Goal: Task Accomplishment & Management: Use online tool/utility

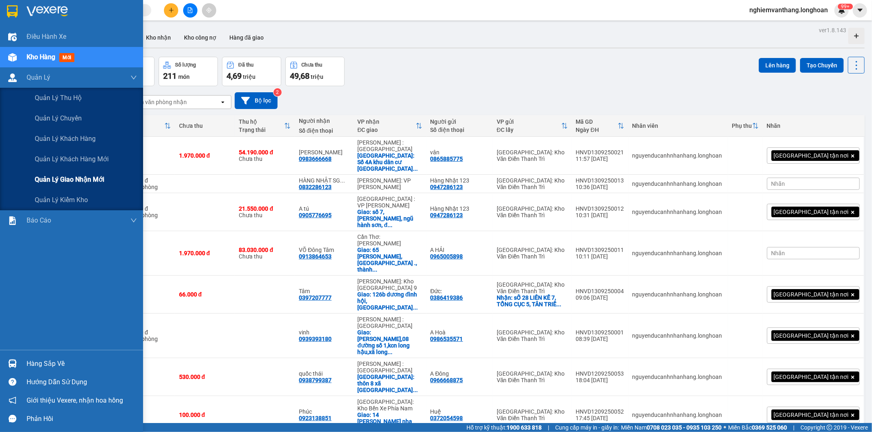
click at [64, 176] on span "Quản lý giao nhận mới" at bounding box center [69, 179] width 69 height 10
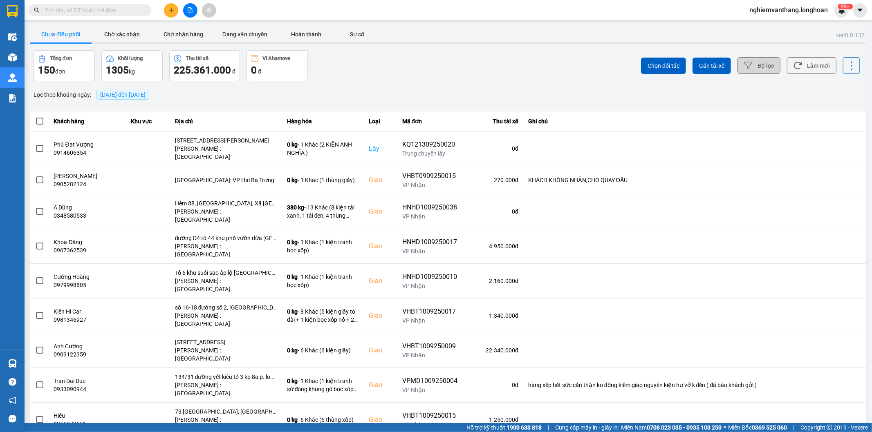
click at [748, 63] on button "Bộ lọc" at bounding box center [758, 65] width 43 height 17
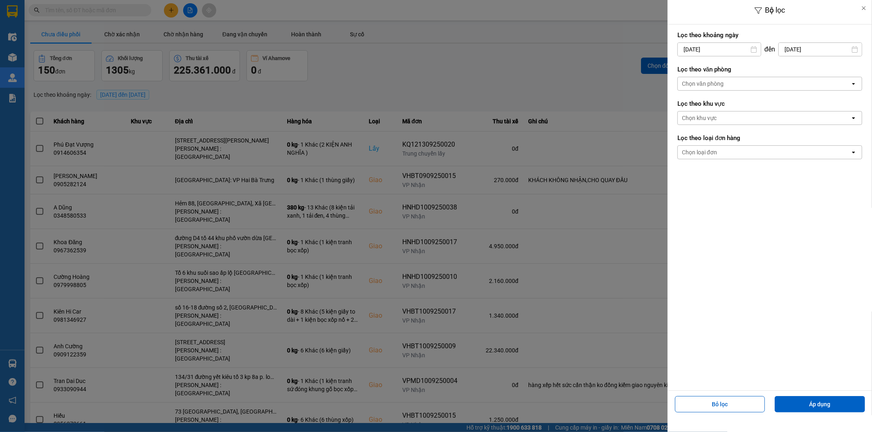
click at [720, 85] on div "Chọn văn phòng" at bounding box center [703, 84] width 42 height 8
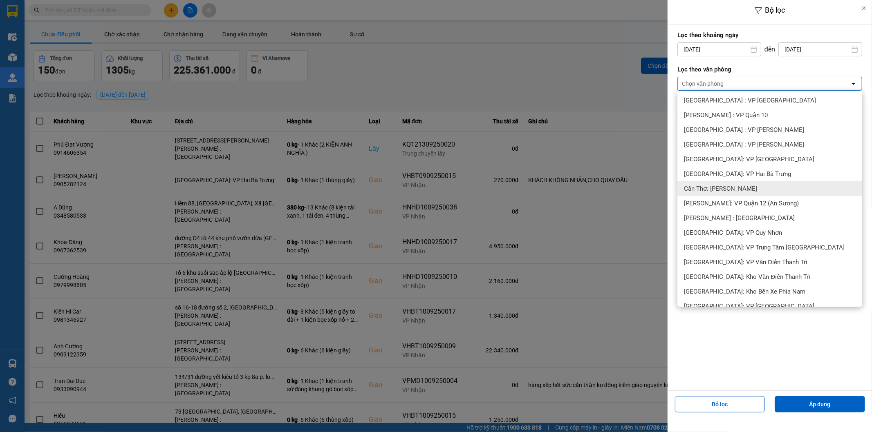
scroll to position [227, 0]
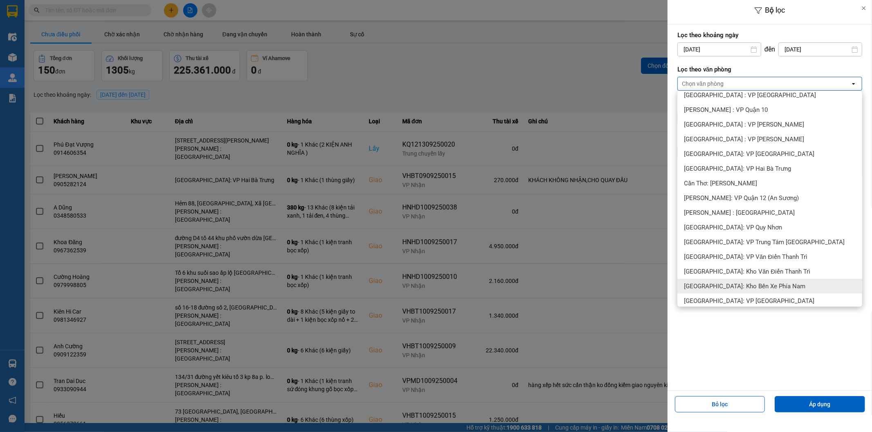
click at [739, 279] on div "[GEOGRAPHIC_DATA]: Kho Bến Xe Phía Nam" at bounding box center [769, 286] width 185 height 15
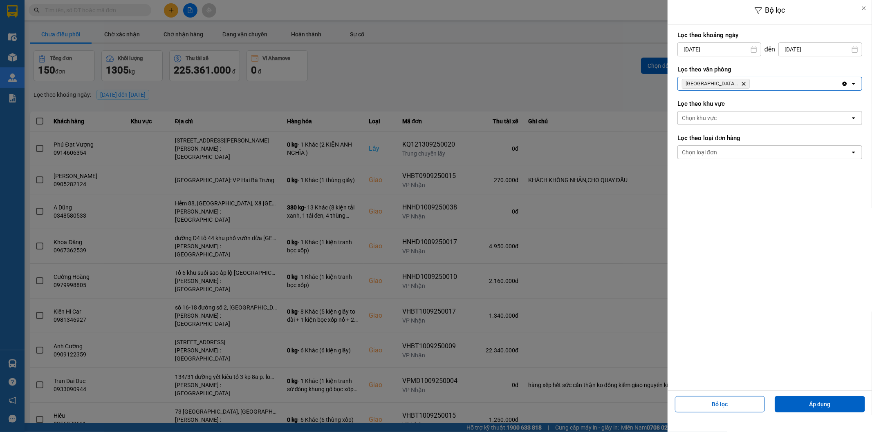
click at [744, 84] on icon "Delete" at bounding box center [743, 83] width 5 height 5
click at [744, 84] on div "Chọn văn phòng" at bounding box center [763, 83] width 172 height 13
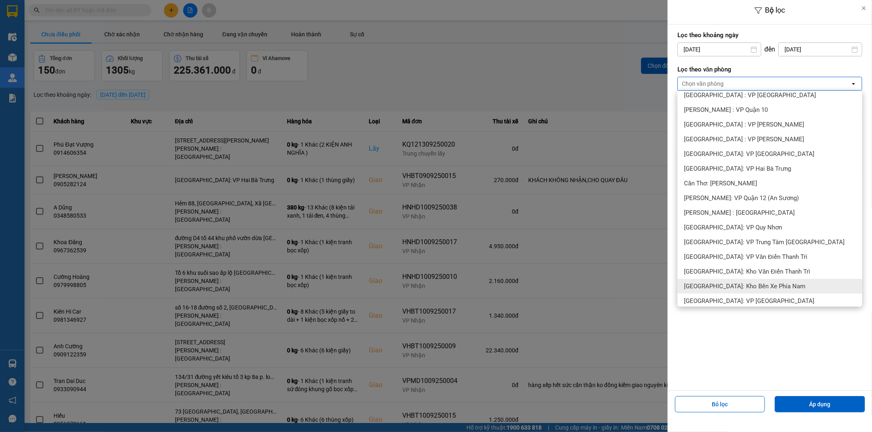
click at [744, 268] on span "[GEOGRAPHIC_DATA]: Kho Văn Điển Thanh Trì" at bounding box center [747, 272] width 126 height 8
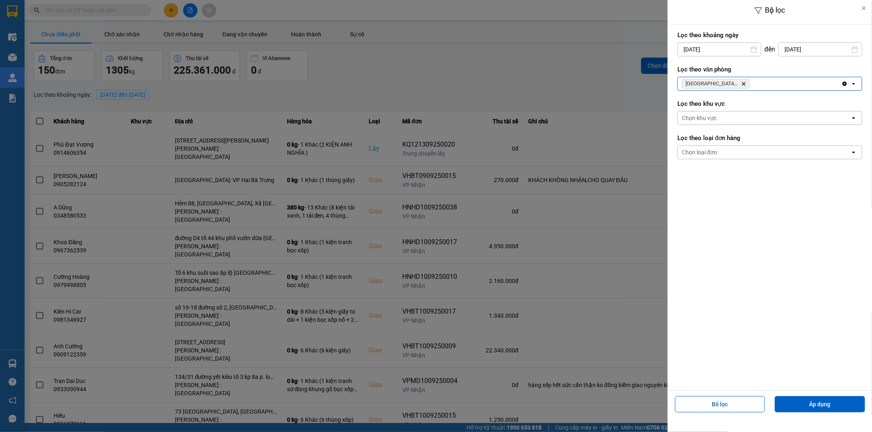
click at [276, 212] on div at bounding box center [436, 216] width 872 height 432
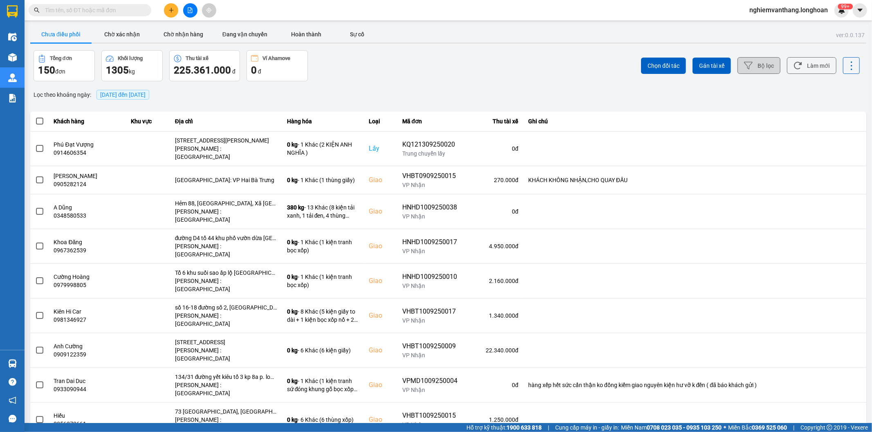
click at [750, 62] on button "Bộ lọc" at bounding box center [758, 65] width 43 height 17
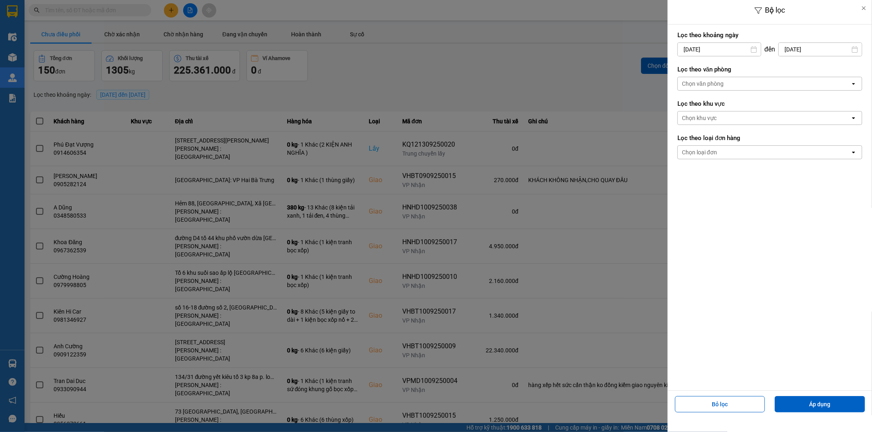
click at [717, 79] on div "Chọn văn phòng" at bounding box center [763, 83] width 172 height 13
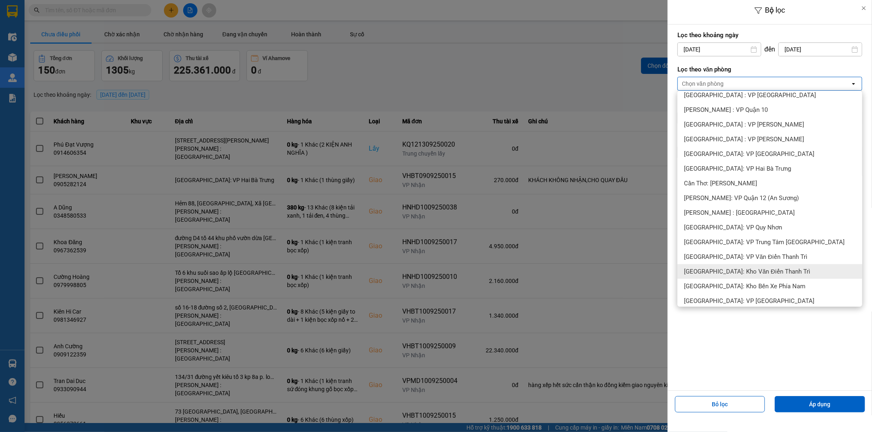
click at [732, 268] on span "[GEOGRAPHIC_DATA]: Kho Văn Điển Thanh Trì" at bounding box center [747, 272] width 126 height 8
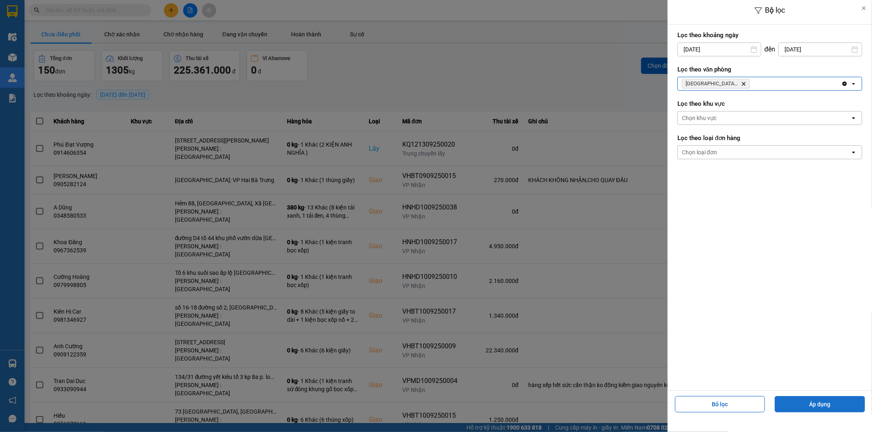
click at [827, 406] on button "Áp dụng" at bounding box center [819, 404] width 90 height 16
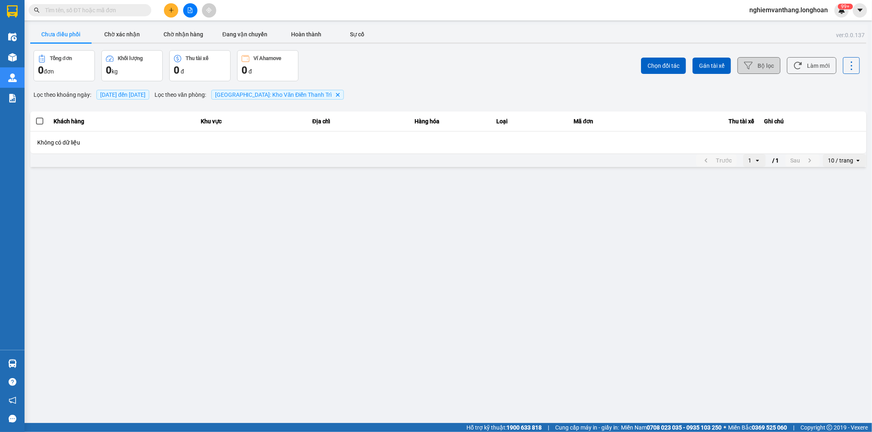
click at [759, 64] on button "Bộ lọc" at bounding box center [758, 65] width 43 height 17
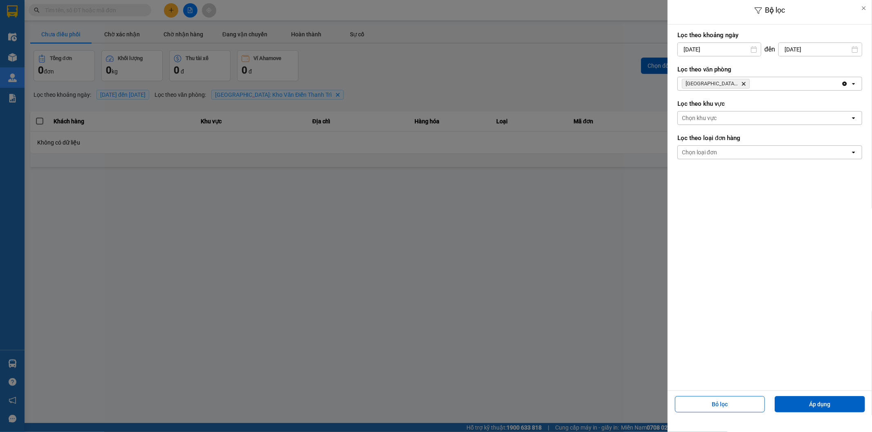
drag, startPoint x: 681, startPoint y: 50, endPoint x: 696, endPoint y: 57, distance: 16.6
click at [682, 50] on input "[DATE]" at bounding box center [718, 49] width 83 height 13
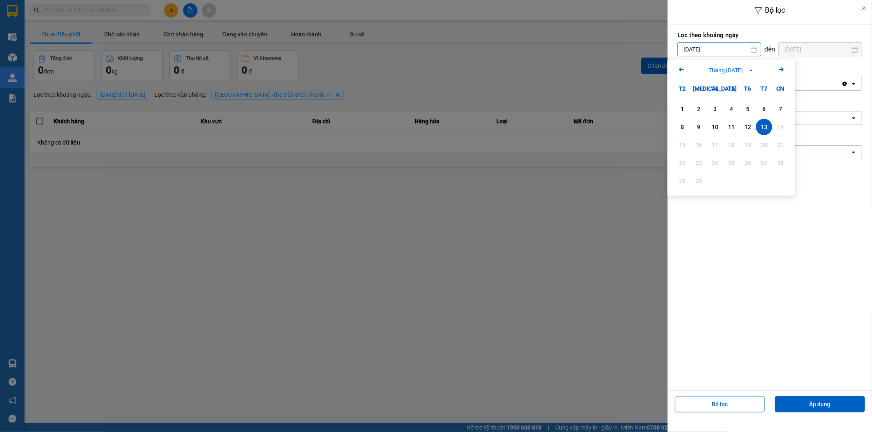
drag, startPoint x: 681, startPoint y: 98, endPoint x: 683, endPoint y: 104, distance: 5.6
click at [681, 100] on div "1 2 3 4 5 6 7 8 9 10 11 12 13 14 15 16 17 18 19 20 21 22 23 24 25 26 27 28 29 30" at bounding box center [730, 146] width 127 height 99
drag, startPoint x: 683, startPoint y: 104, endPoint x: 735, endPoint y: 170, distance: 84.4
click at [683, 104] on div "1" at bounding box center [682, 109] width 16 height 16
type input "[DATE]"
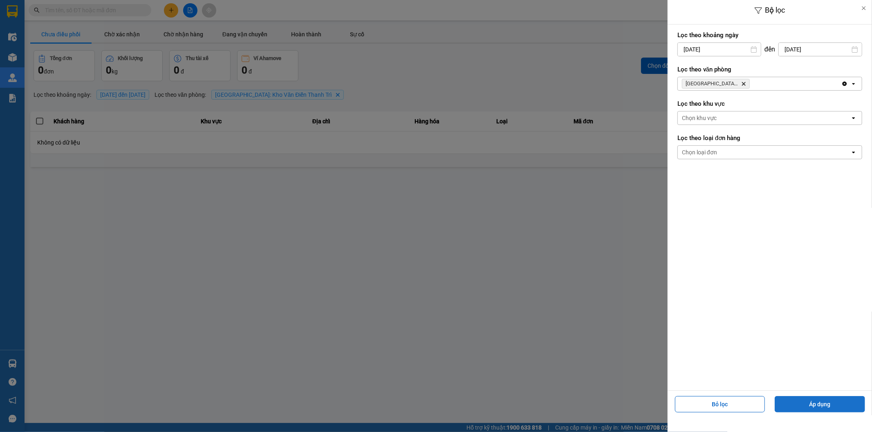
click at [813, 405] on button "Áp dụng" at bounding box center [819, 404] width 90 height 16
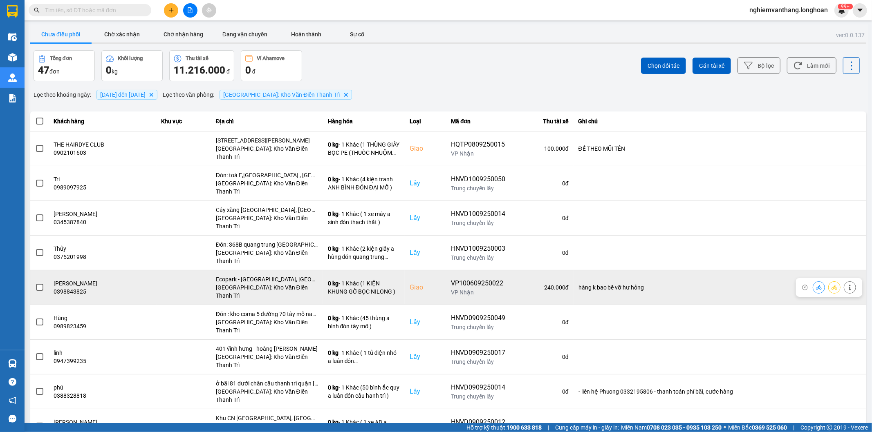
click at [41, 284] on span at bounding box center [39, 287] width 7 height 7
click at [35, 283] on input "checkbox" at bounding box center [35, 283] width 0 height 0
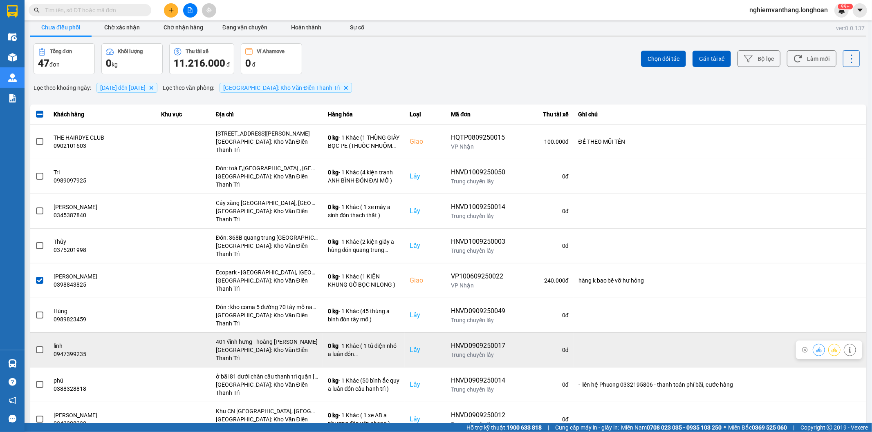
scroll to position [9, 0]
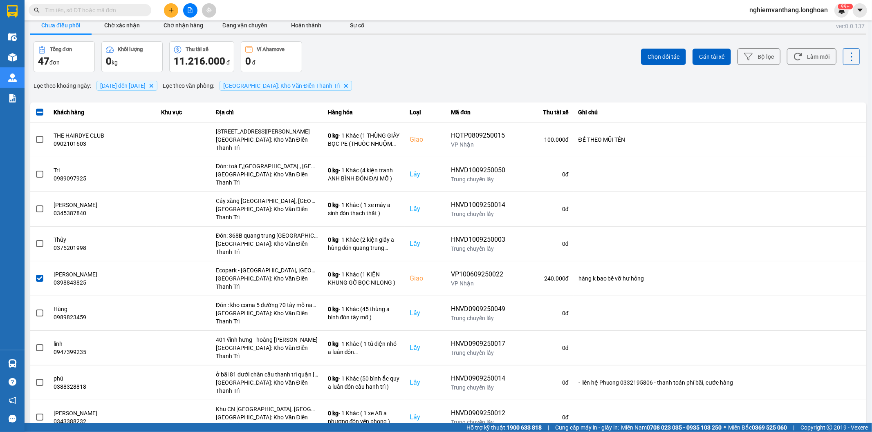
click at [834, 396] on div "100 / trang" at bounding box center [838, 394] width 30 height 8
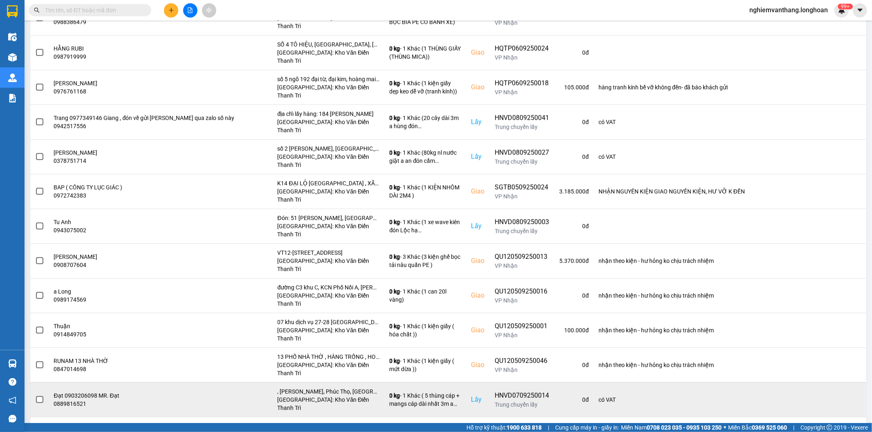
scroll to position [645, 0]
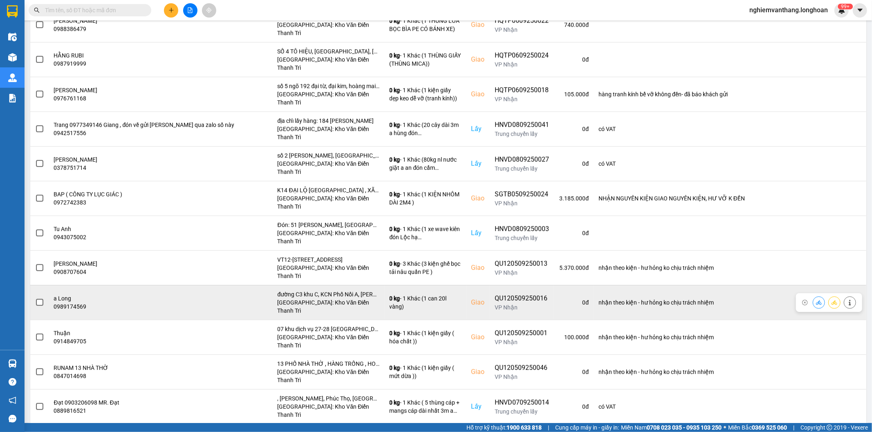
click at [42, 299] on span at bounding box center [39, 302] width 7 height 7
click at [35, 298] on input "checkbox" at bounding box center [35, 298] width 0 height 0
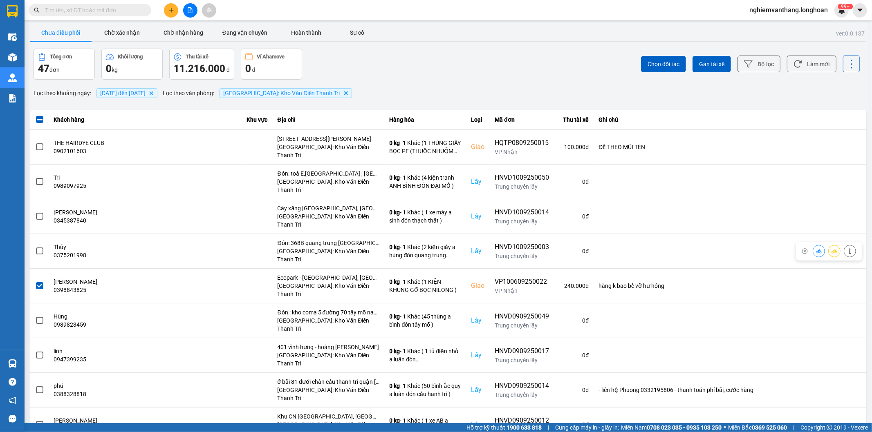
scroll to position [0, 0]
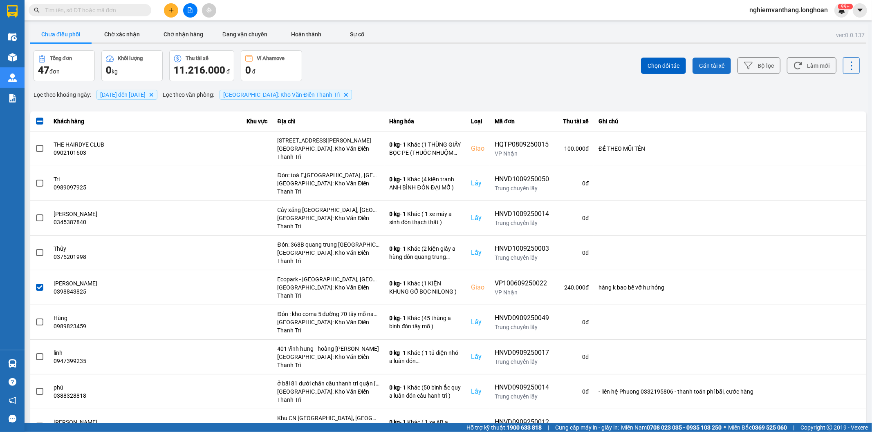
click at [715, 62] on span "Gán tài xế" at bounding box center [711, 66] width 25 height 8
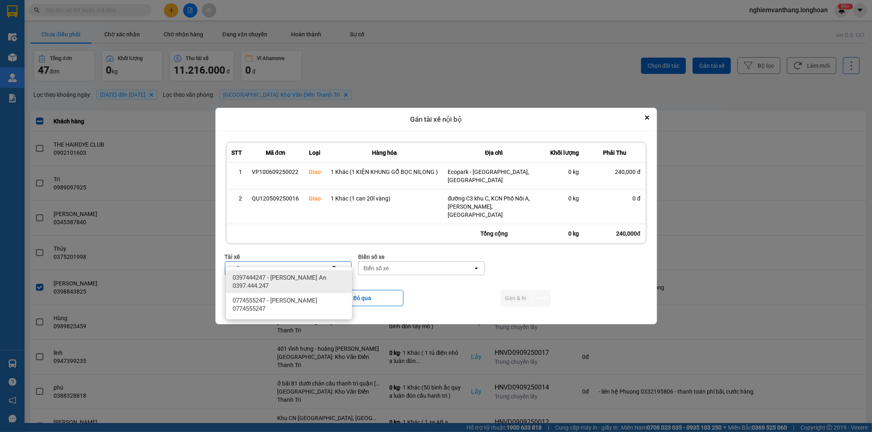
type input "trường a"
drag, startPoint x: 300, startPoint y: 278, endPoint x: 402, endPoint y: 270, distance: 103.3
click at [302, 278] on span "0397444247 - [PERSON_NAME] An 0397.444.247" at bounding box center [290, 282] width 116 height 16
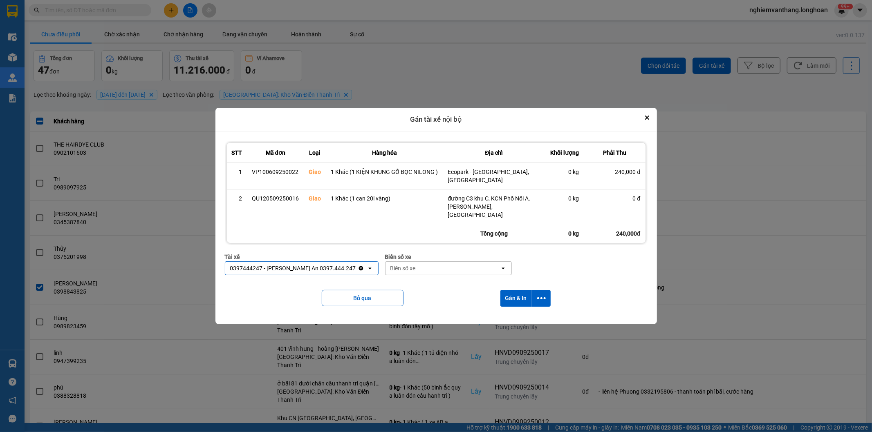
click at [412, 262] on div "Biển số xe" at bounding box center [442, 268] width 114 height 13
type input "33"
click at [426, 290] on div "29E-216.33" at bounding box center [443, 292] width 126 height 15
click at [492, 266] on icon "Clear value" at bounding box center [494, 268] width 4 height 4
click at [426, 263] on div "Biển số xe" at bounding box center [442, 268] width 114 height 13
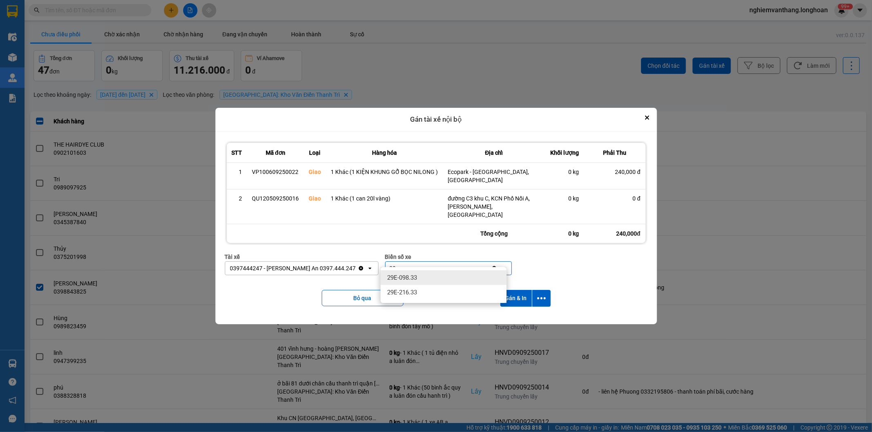
type input "33"
click at [420, 277] on div "29E-098.33" at bounding box center [443, 278] width 126 height 15
click at [541, 290] on button "dialog" at bounding box center [541, 298] width 18 height 17
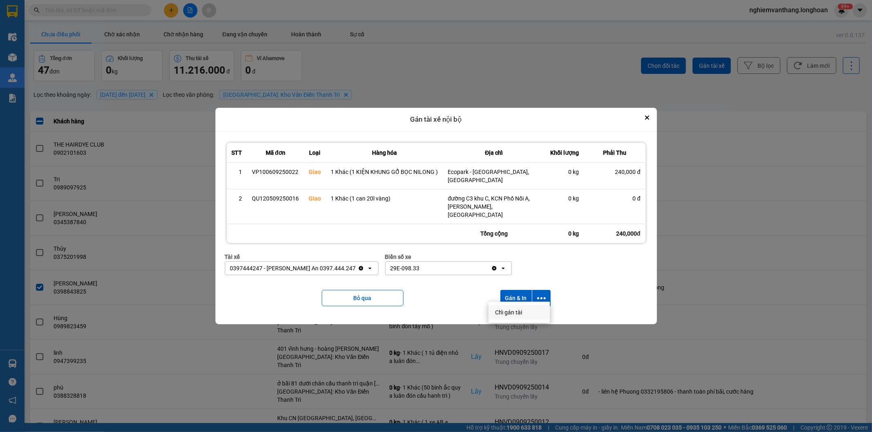
click at [525, 311] on div "Chỉ gán tài" at bounding box center [519, 313] width 48 height 8
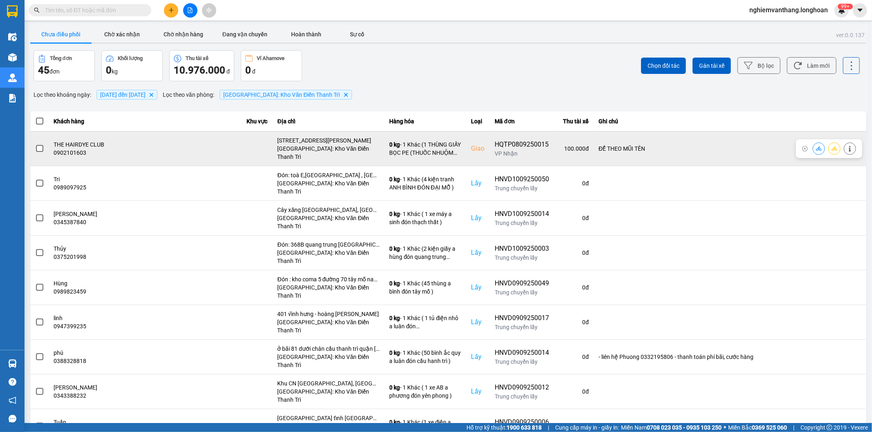
click at [846, 146] on button at bounding box center [849, 148] width 11 height 14
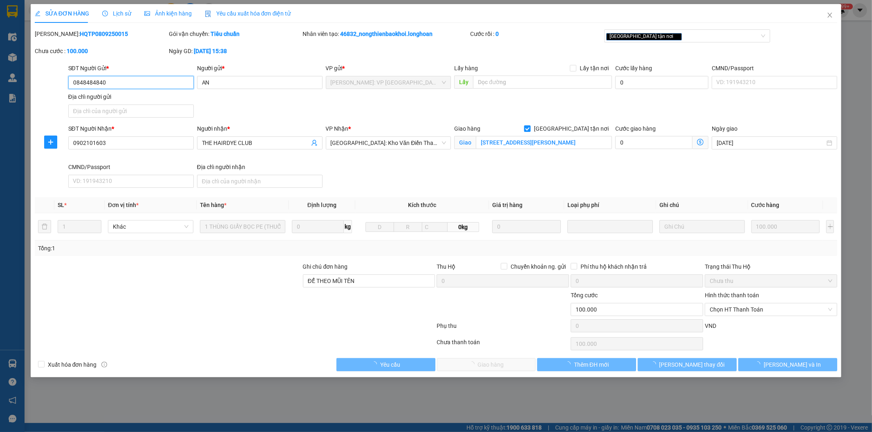
type input "0848484840"
type input "AN"
type input "0902101603"
type input "THE HAIRDYE CLUB"
checkbox input "true"
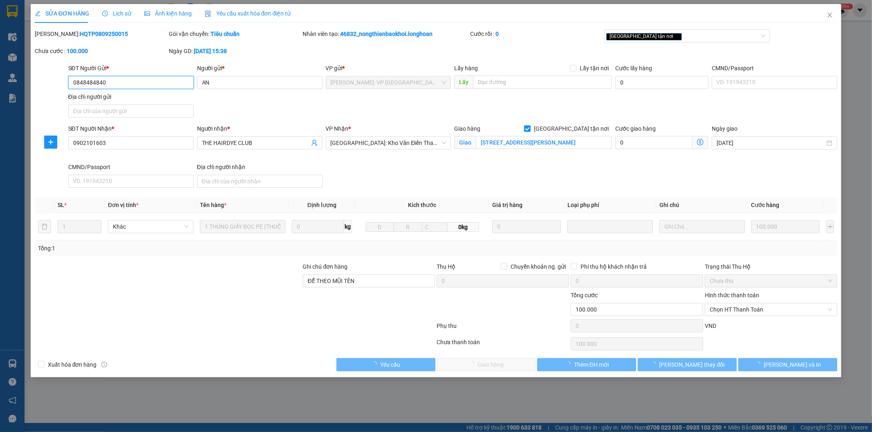
type input "[STREET_ADDRESS][PERSON_NAME]"
type input "ĐỂ THEO MŨI TÊN"
type input "100.000"
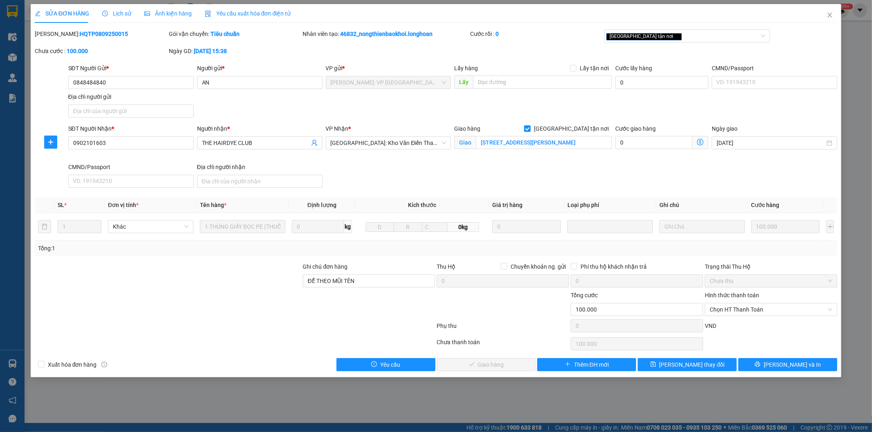
click at [115, 18] on div "Lịch sử" at bounding box center [116, 13] width 29 height 9
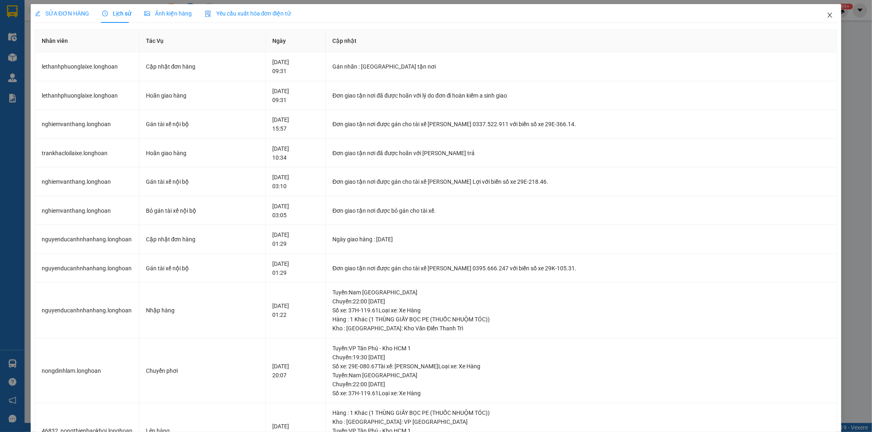
click at [826, 15] on icon "close" at bounding box center [829, 15] width 7 height 7
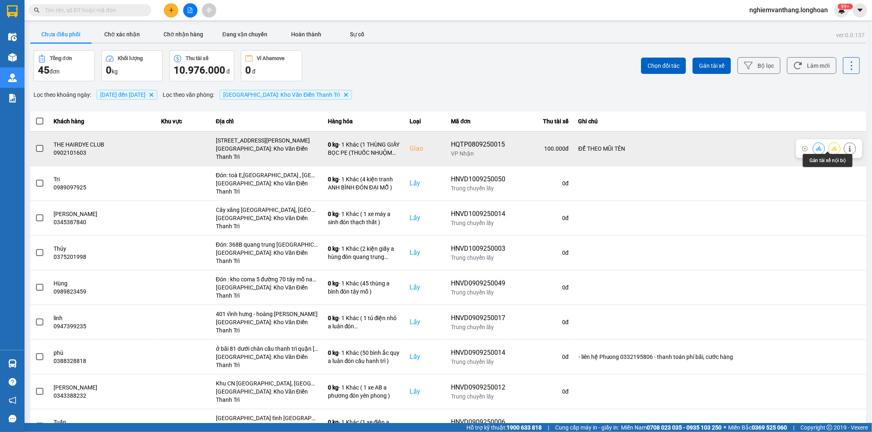
click at [831, 147] on icon at bounding box center [834, 149] width 6 height 6
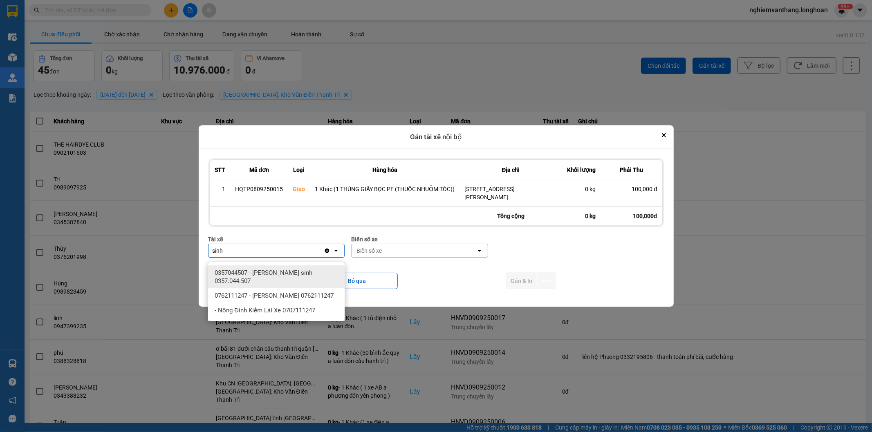
type input "sinh"
click at [295, 268] on div "0357044507 - [PERSON_NAME] sinh 0357.044.507" at bounding box center [276, 277] width 136 height 23
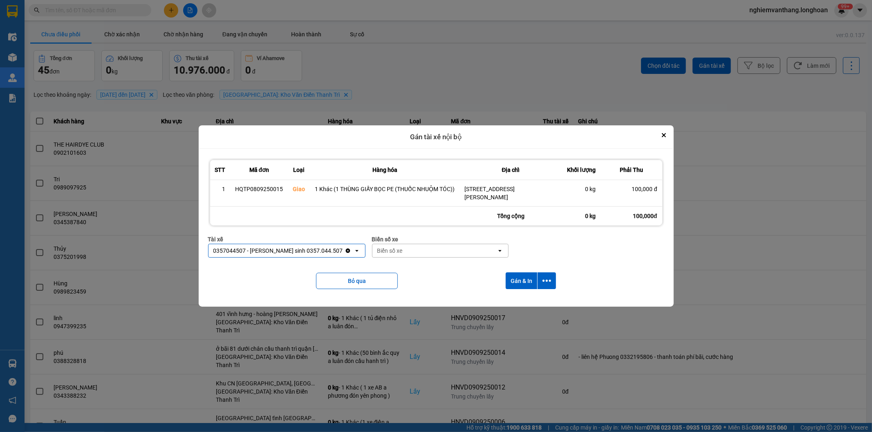
click at [379, 257] on div "Biển số xe" at bounding box center [434, 250] width 125 height 13
type input "31"
drag, startPoint x: 390, startPoint y: 269, endPoint x: 398, endPoint y: 269, distance: 8.2
click at [390, 270] on div "29K-105.31" at bounding box center [419, 273] width 136 height 15
click at [546, 282] on icon "dialog" at bounding box center [546, 281] width 9 height 9
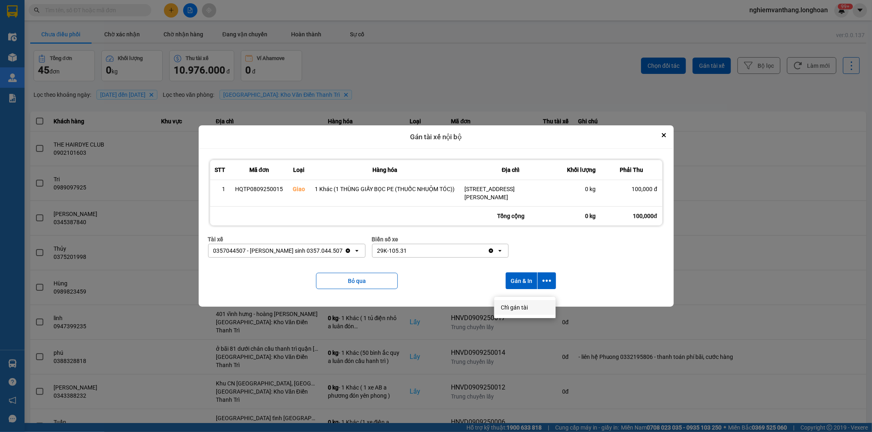
click at [525, 306] on span "Chỉ gán tài" at bounding box center [514, 308] width 27 height 8
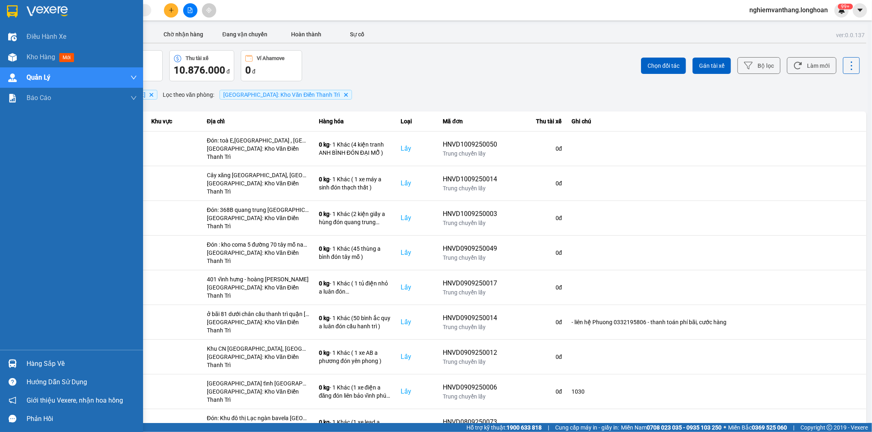
click at [13, 14] on img at bounding box center [12, 11] width 11 height 12
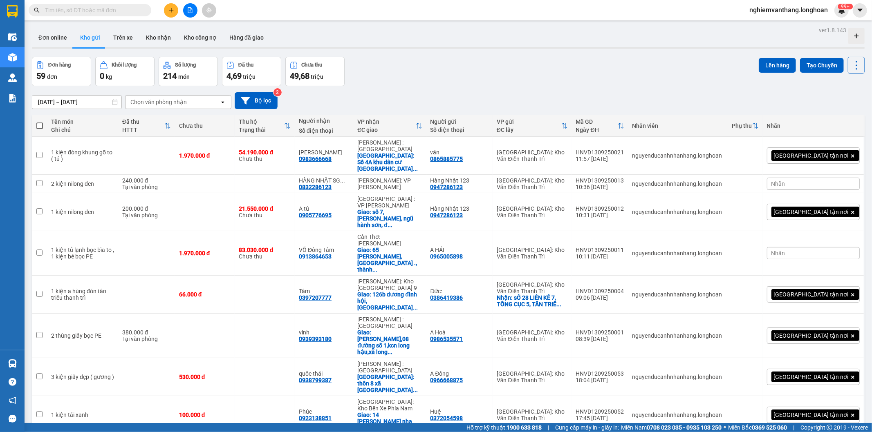
click at [186, 7] on button at bounding box center [190, 10] width 14 height 14
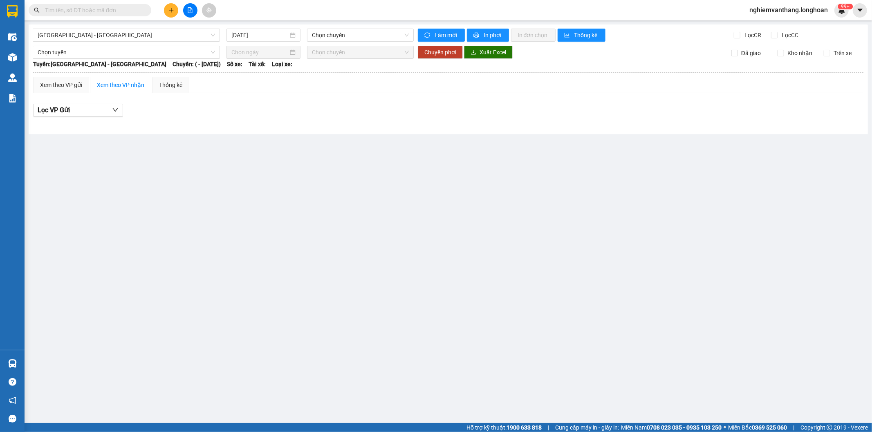
click at [89, 42] on div "[GEOGRAPHIC_DATA] - [GEOGRAPHIC_DATA] [DATE] Chọn chuyến Làm mới In phơi In đơn…" at bounding box center [448, 80] width 839 height 110
click at [89, 35] on span "[GEOGRAPHIC_DATA] - [GEOGRAPHIC_DATA]" at bounding box center [126, 35] width 177 height 12
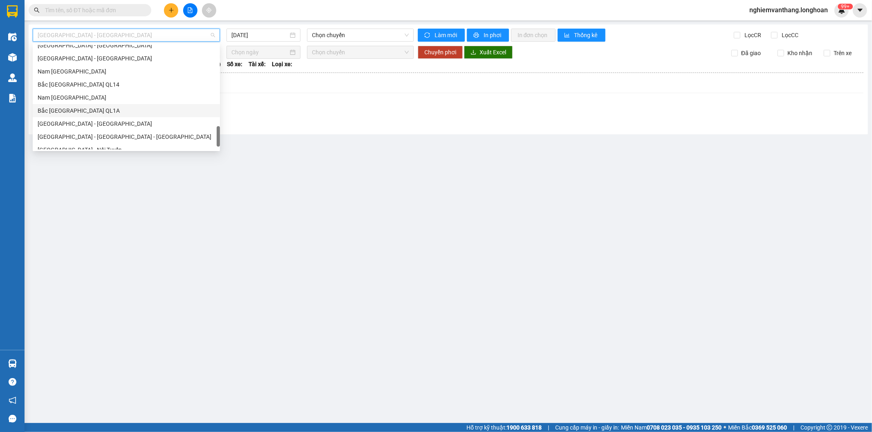
scroll to position [562, 0]
click at [82, 95] on div "Bắc [GEOGRAPHIC_DATA] QL1A" at bounding box center [126, 91] width 187 height 13
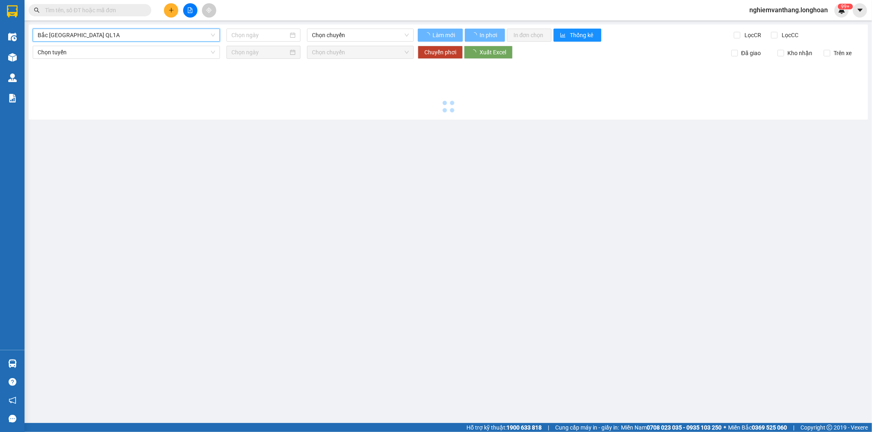
type input "[DATE]"
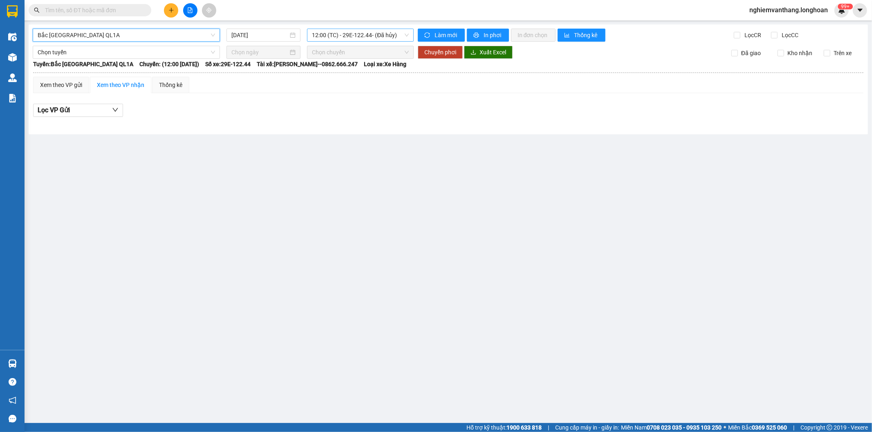
click at [335, 38] on span "12:00 (TC) - 29E-122.44 - (Đã hủy)" at bounding box center [360, 35] width 96 height 12
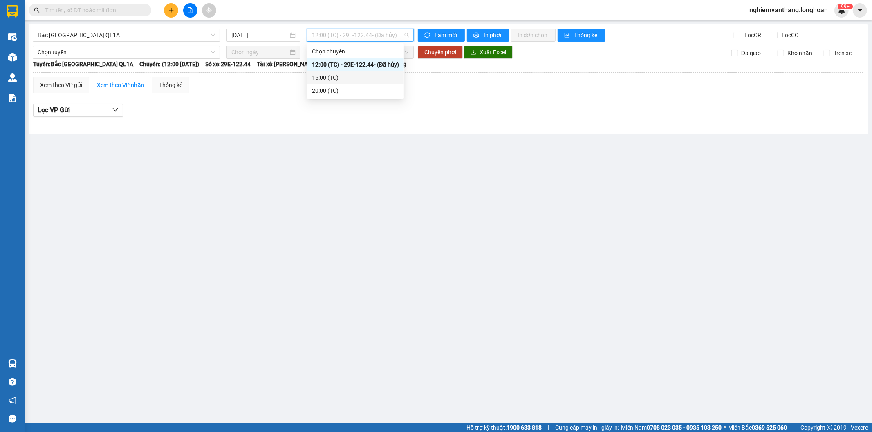
click at [325, 76] on div "15:00 (TC)" at bounding box center [355, 77] width 87 height 9
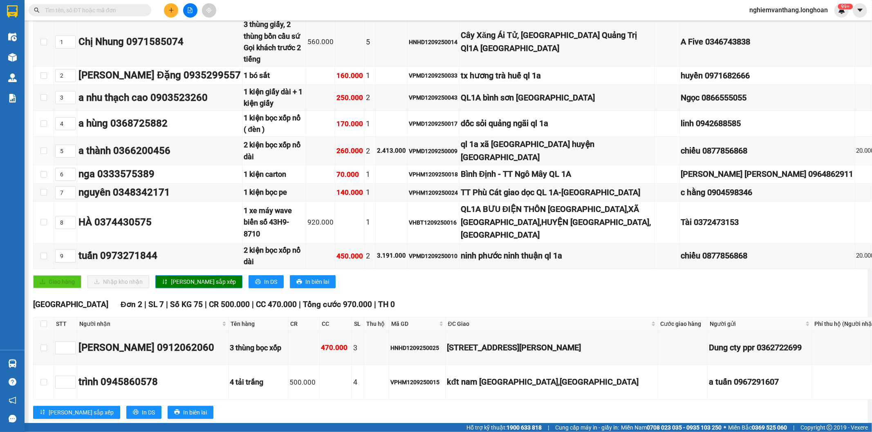
scroll to position [227, 0]
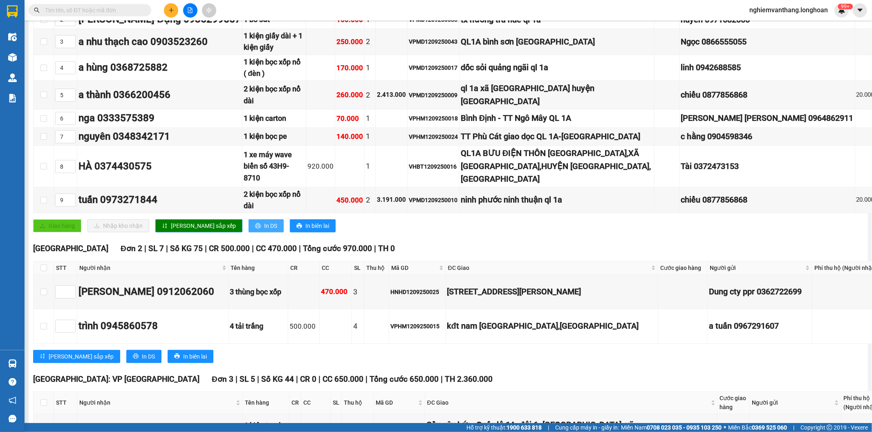
click at [264, 221] on span "In DS" at bounding box center [270, 225] width 13 height 9
click at [142, 352] on span "In DS" at bounding box center [148, 356] width 13 height 9
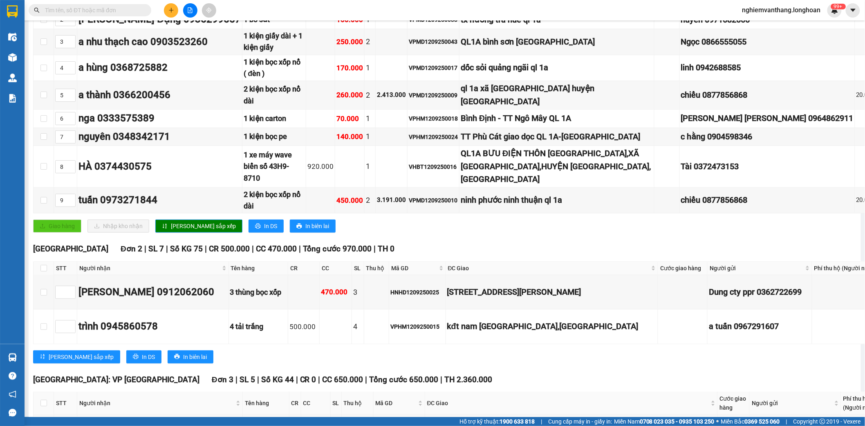
drag, startPoint x: 863, startPoint y: 30, endPoint x: 871, endPoint y: 118, distance: 88.6
click at [865, 118] on html "Kết quả tìm kiếm ( 0 ) Bộ lọc No Data nghiemvanthang.longhoan 99+ Điều hành xe …" at bounding box center [432, 213] width 865 height 426
click at [855, 56] on td at bounding box center [873, 68] width 36 height 26
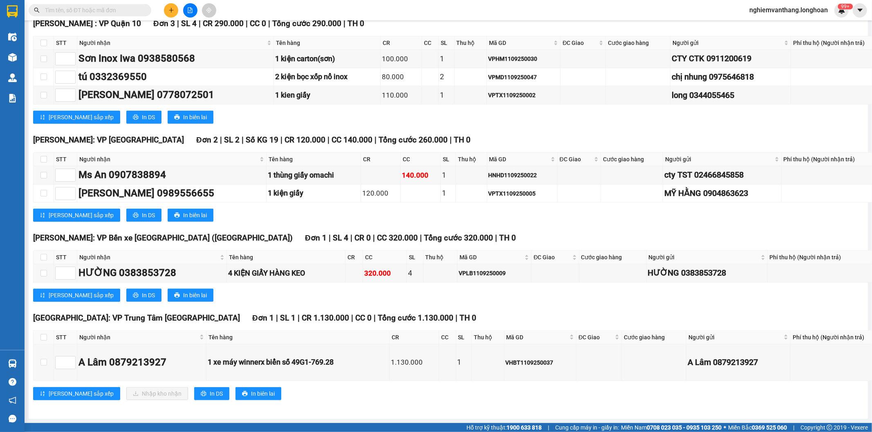
scroll to position [8757, 0]
click at [40, 334] on input "checkbox" at bounding box center [43, 337] width 7 height 7
checkbox input "true"
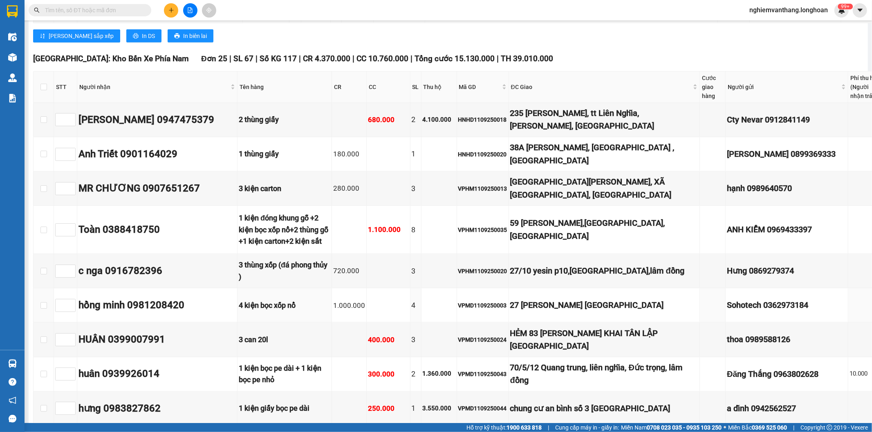
scroll to position [403, 0]
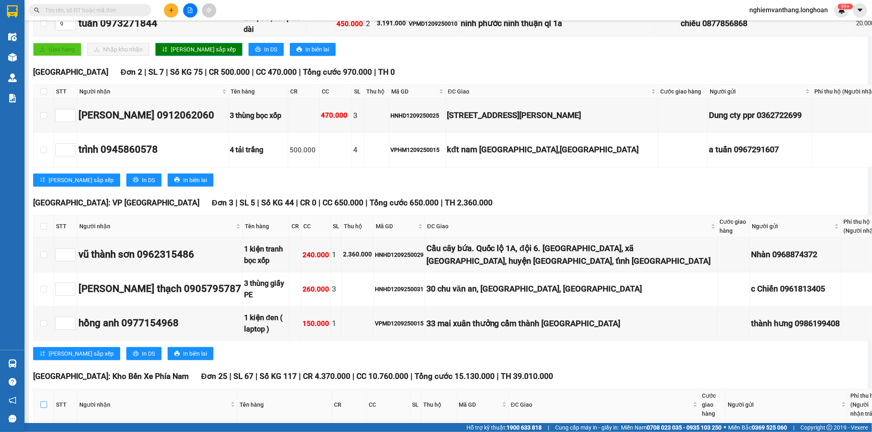
click at [45, 402] on input "checkbox" at bounding box center [43, 405] width 7 height 7
checkbox input "true"
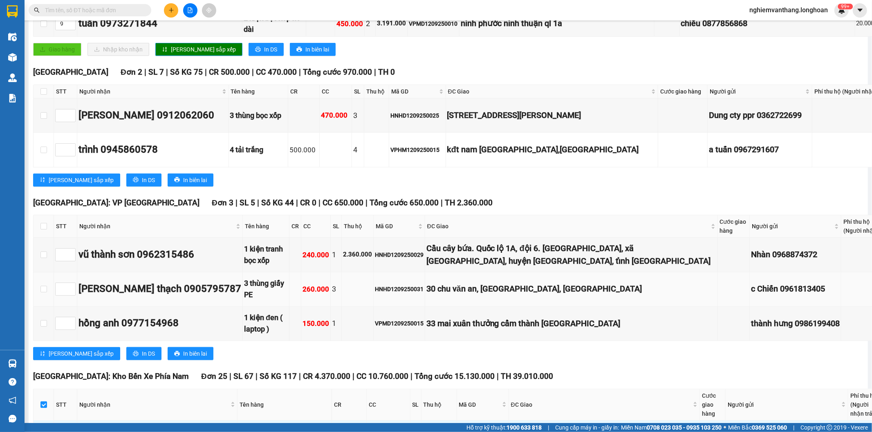
checkbox input "true"
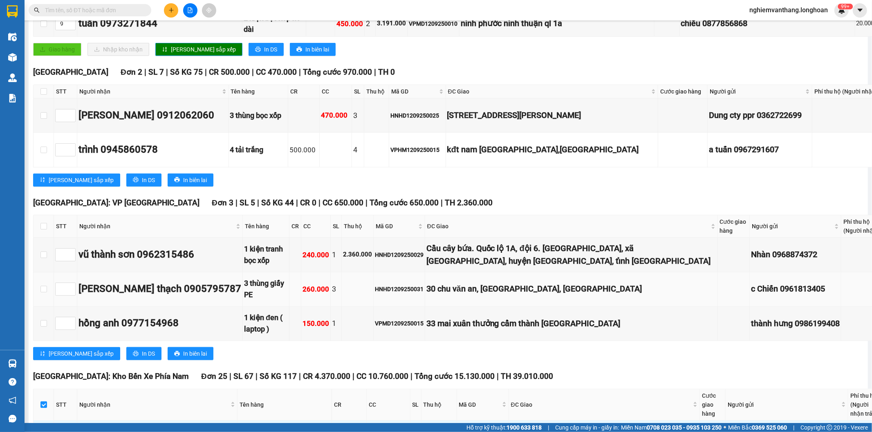
checkbox input "true"
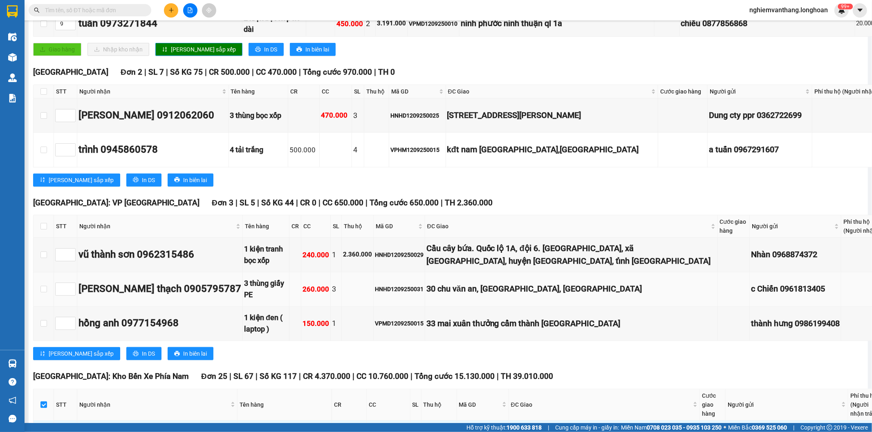
checkbox input "true"
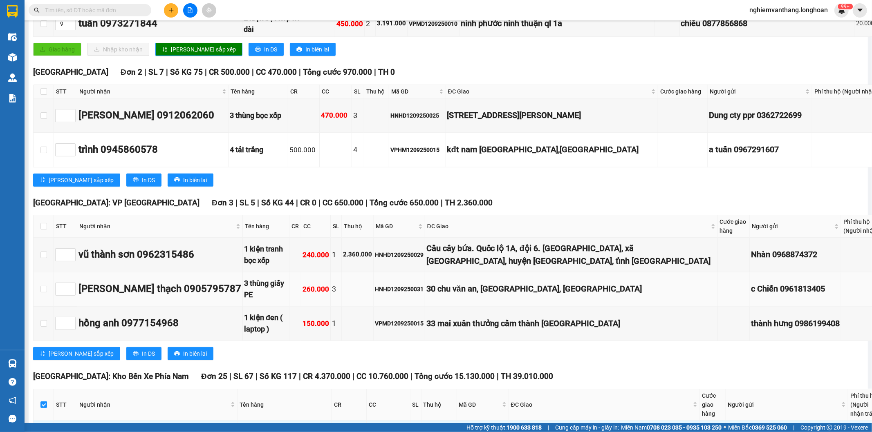
checkbox input "true"
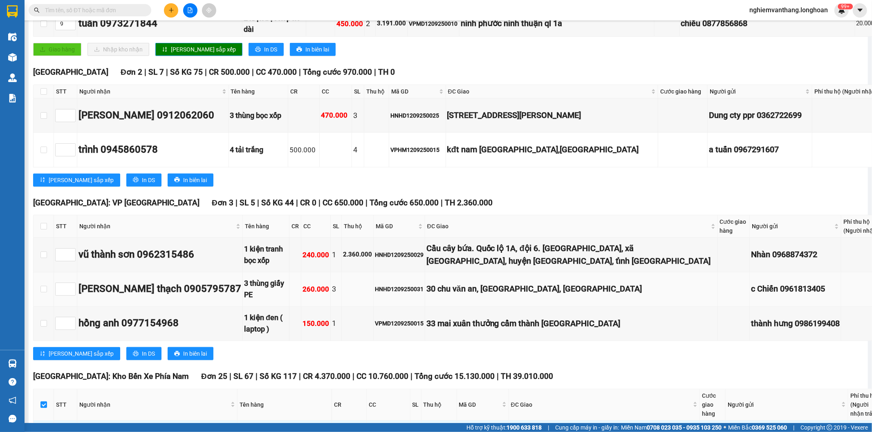
checkbox input "true"
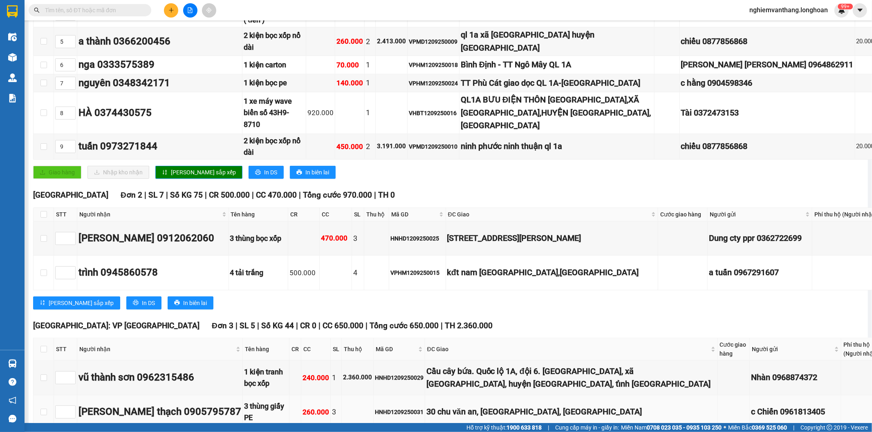
scroll to position [267, 0]
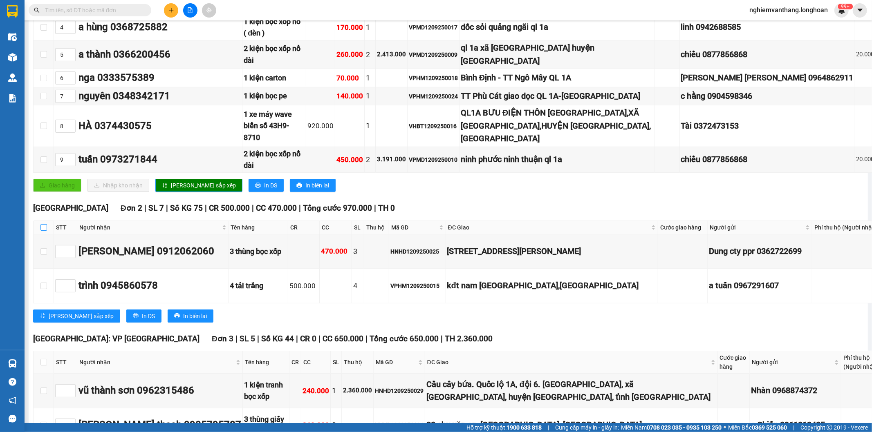
drag, startPoint x: 43, startPoint y: 207, endPoint x: 153, endPoint y: 186, distance: 111.6
click at [43, 224] on input "checkbox" at bounding box center [43, 227] width 7 height 7
checkbox input "true"
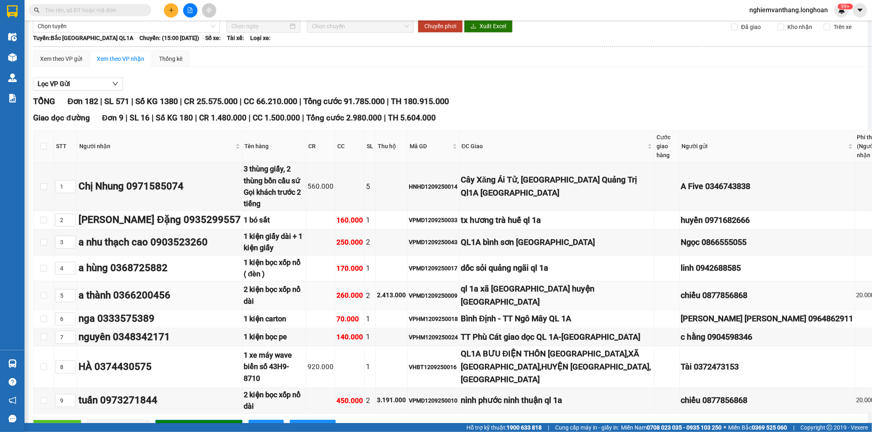
scroll to position [0, 0]
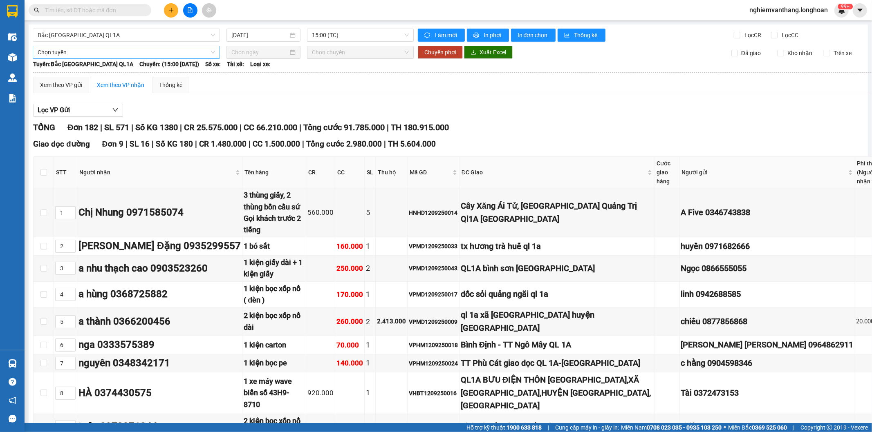
click at [71, 47] on span "Chọn tuyến" at bounding box center [126, 52] width 177 height 12
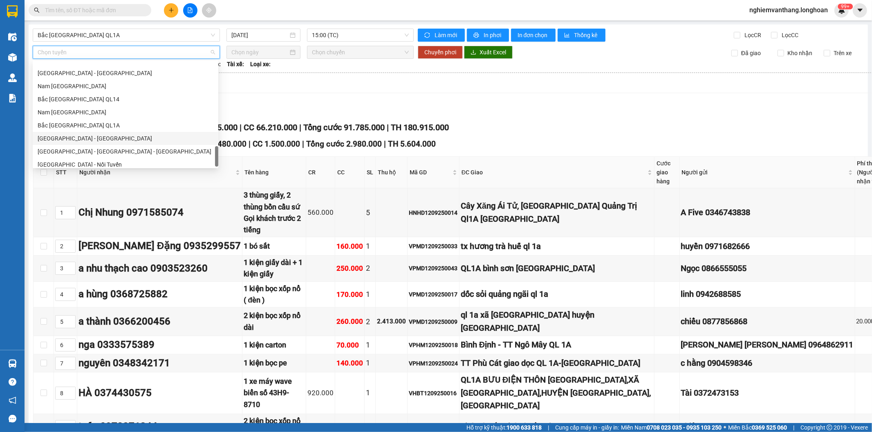
scroll to position [562, 0]
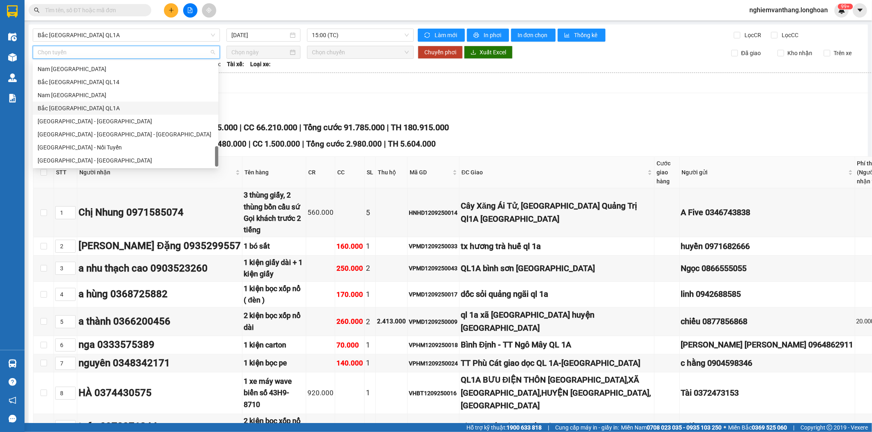
drag, startPoint x: 76, startPoint y: 107, endPoint x: 265, endPoint y: 83, distance: 189.9
click at [77, 106] on div "Bắc [GEOGRAPHIC_DATA] QL1A" at bounding box center [126, 108] width 176 height 9
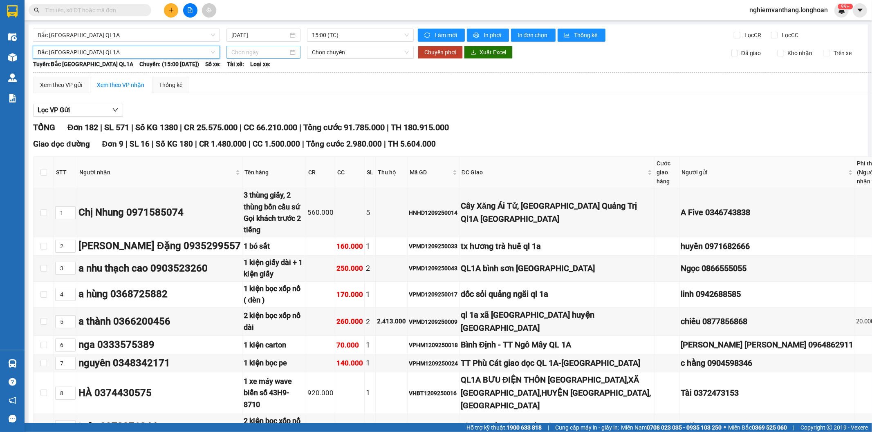
click at [268, 52] on input at bounding box center [259, 52] width 57 height 9
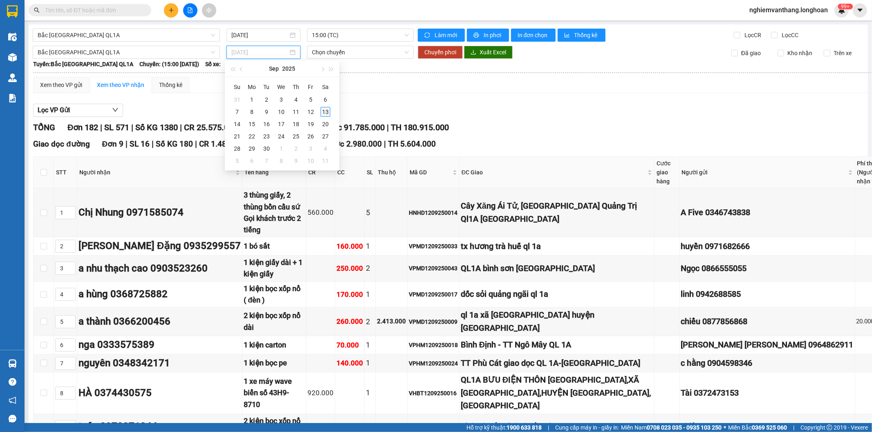
type input "[DATE]"
click at [326, 112] on div "13" at bounding box center [325, 112] width 10 height 10
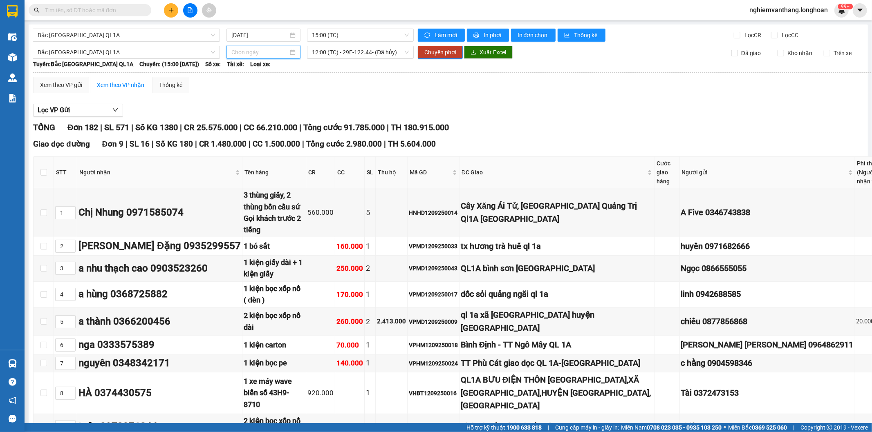
type input "[DATE]"
click at [329, 54] on span "12:00 (TC) - 29E-122.44 - (Đã hủy)" at bounding box center [360, 52] width 96 height 12
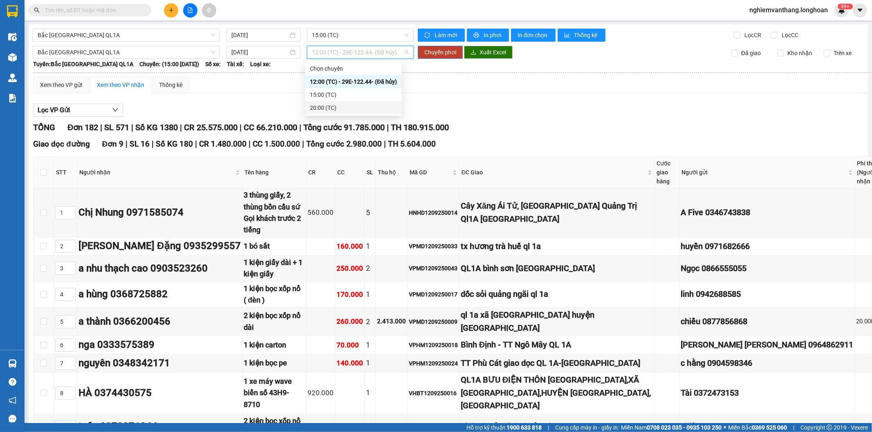
click at [323, 109] on div "20:00 (TC)" at bounding box center [353, 107] width 87 height 9
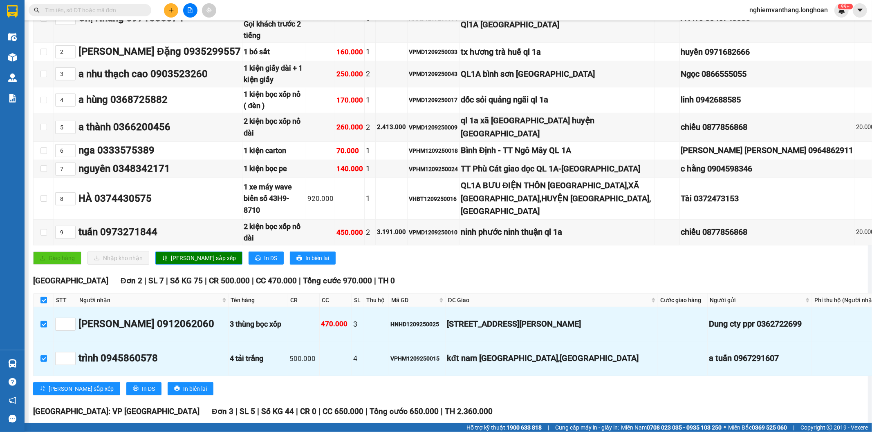
scroll to position [0, 0]
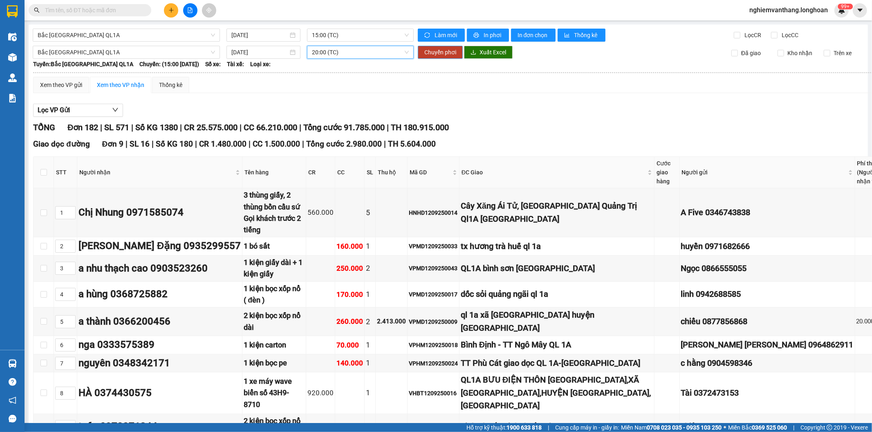
click at [443, 51] on span "Chuyển phơi" at bounding box center [440, 52] width 32 height 9
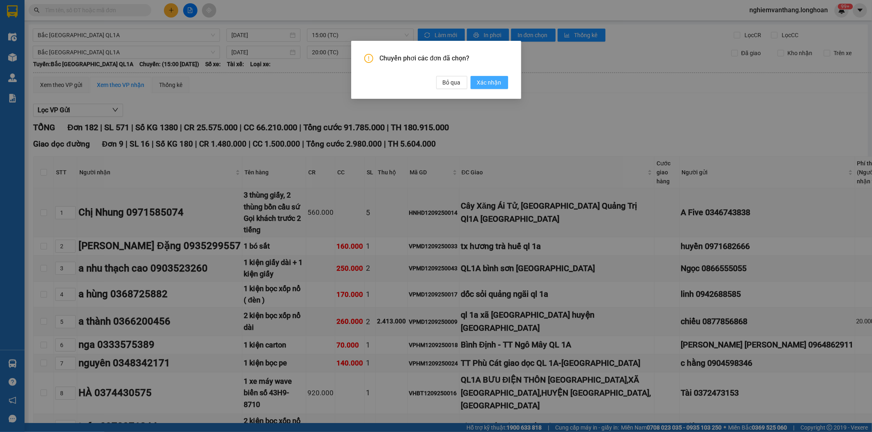
click at [492, 81] on span "Xác nhận" at bounding box center [489, 82] width 25 height 9
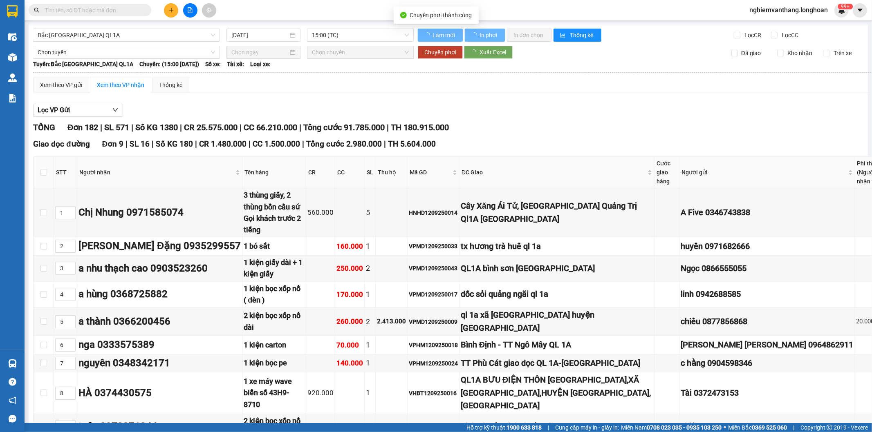
checkbox input "false"
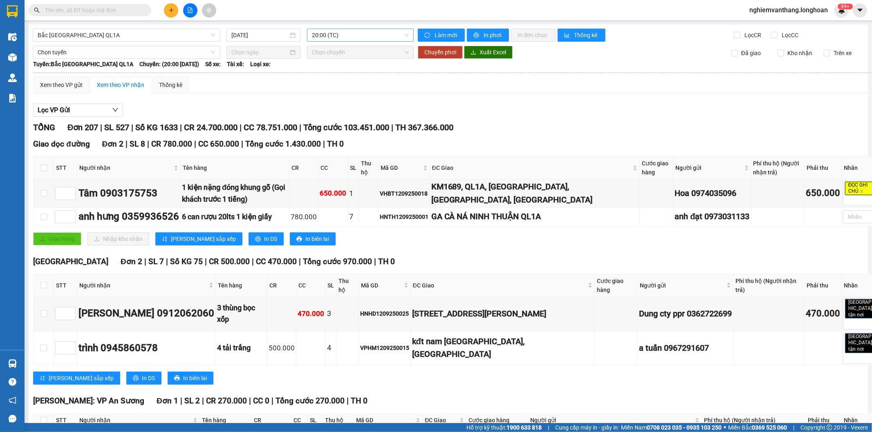
click at [318, 37] on span "20:00 (TC)" at bounding box center [360, 35] width 96 height 12
click at [328, 80] on div "15:00 (TC)" at bounding box center [352, 77] width 85 height 9
